Goal: Check status: Check status

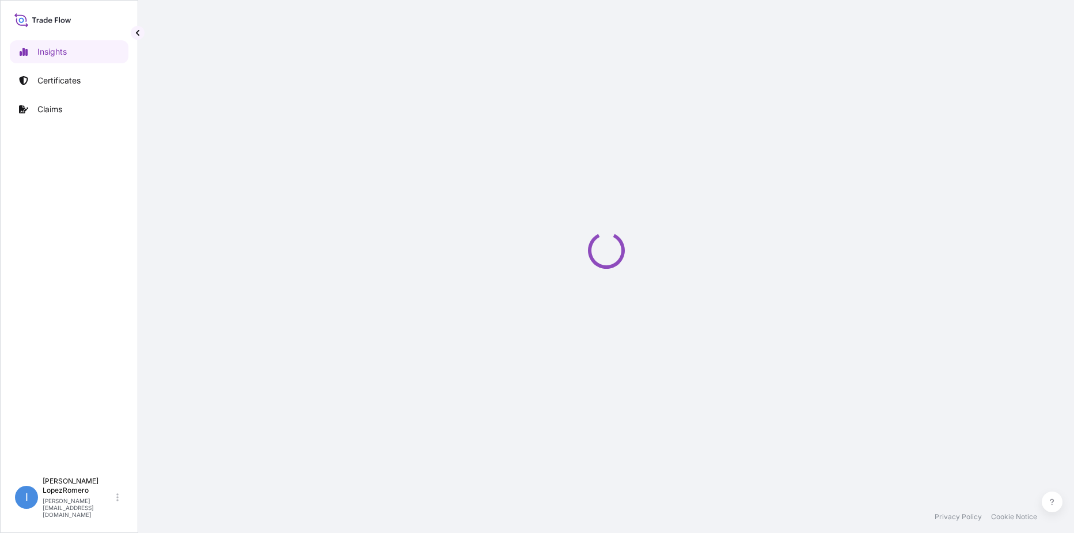
select select "2025"
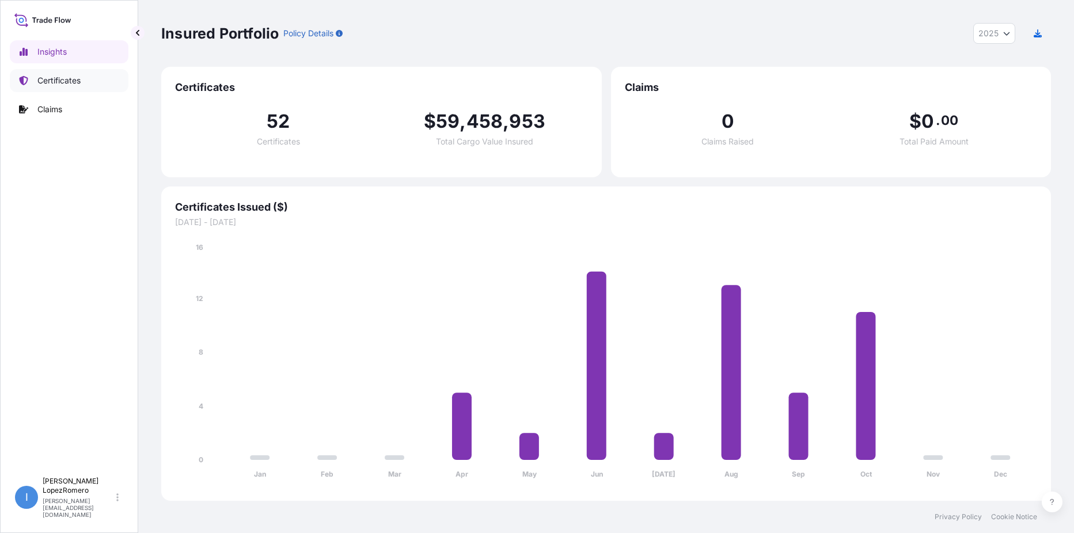
click at [74, 86] on link "Certificates" at bounding box center [69, 80] width 119 height 23
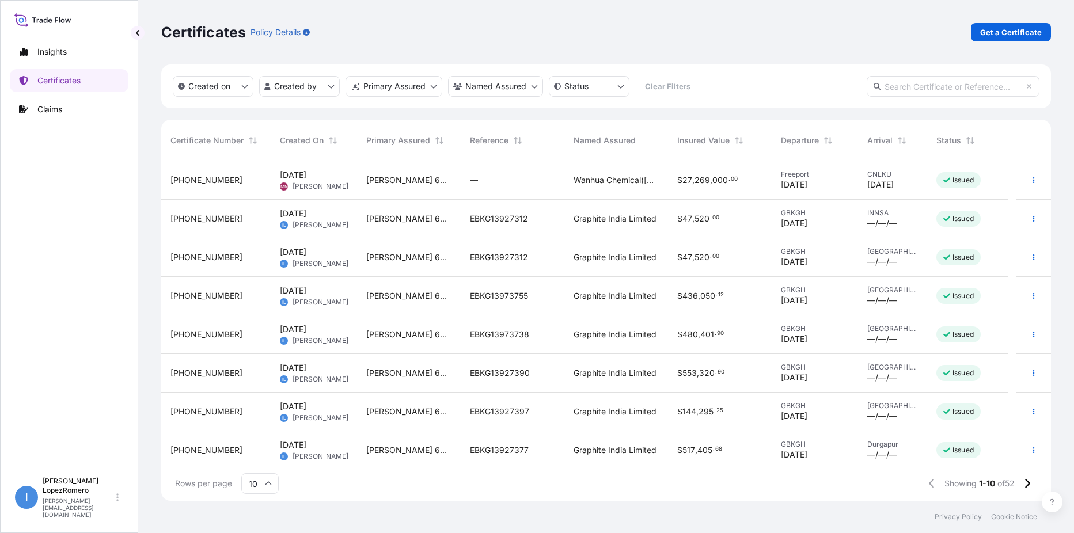
click at [552, 220] on div "EBKG13927312" at bounding box center [512, 219] width 85 height 12
